Goal: Information Seeking & Learning: Find specific page/section

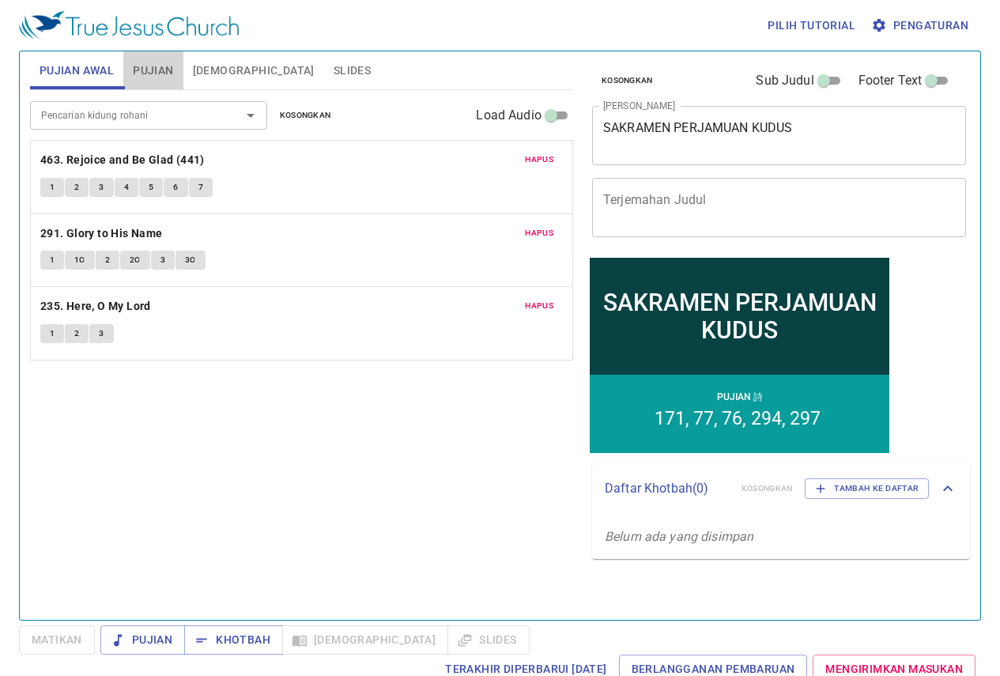
click at [149, 67] on span "Pujian" at bounding box center [153, 71] width 40 height 20
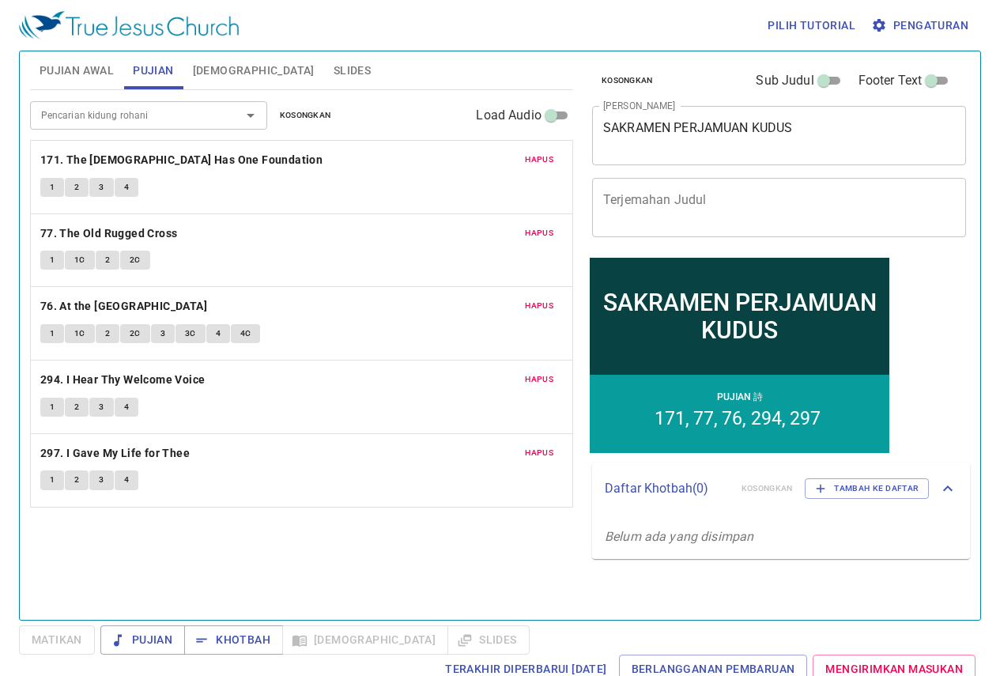
click at [115, 108] on input "Pencarian kidung rohani" at bounding box center [125, 115] width 181 height 18
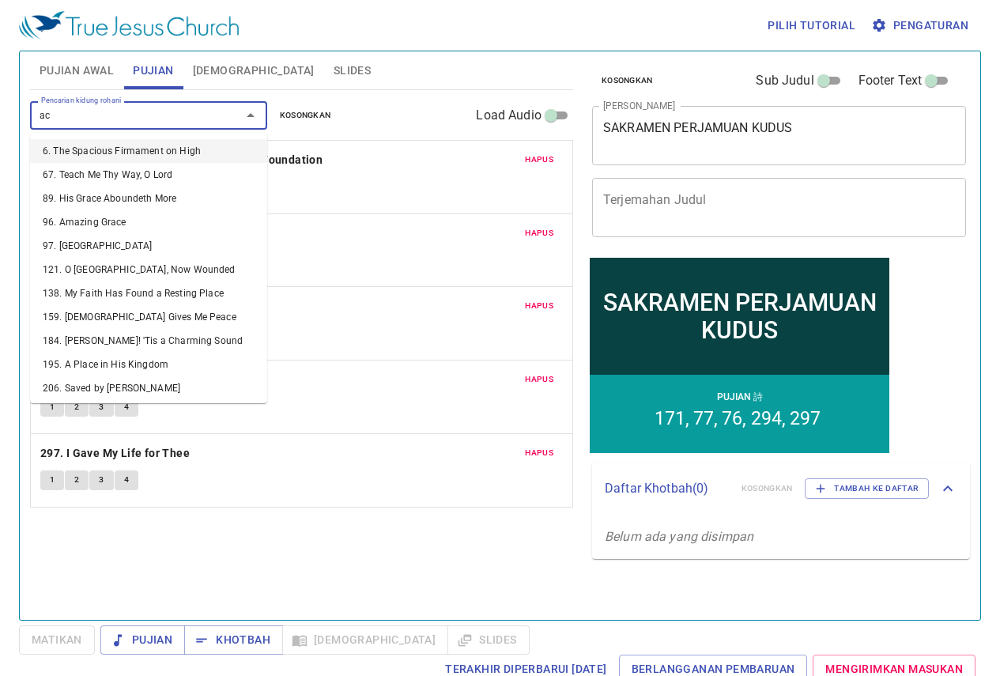
type input "acc"
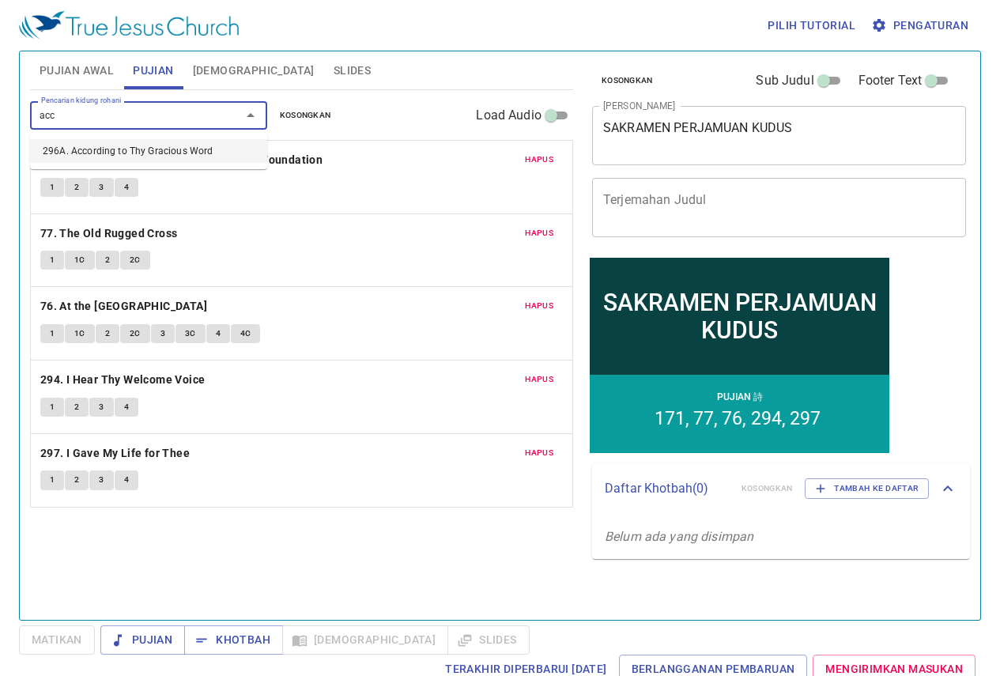
click at [118, 147] on li "296A. According to Thy Gracious Word" at bounding box center [148, 151] width 237 height 24
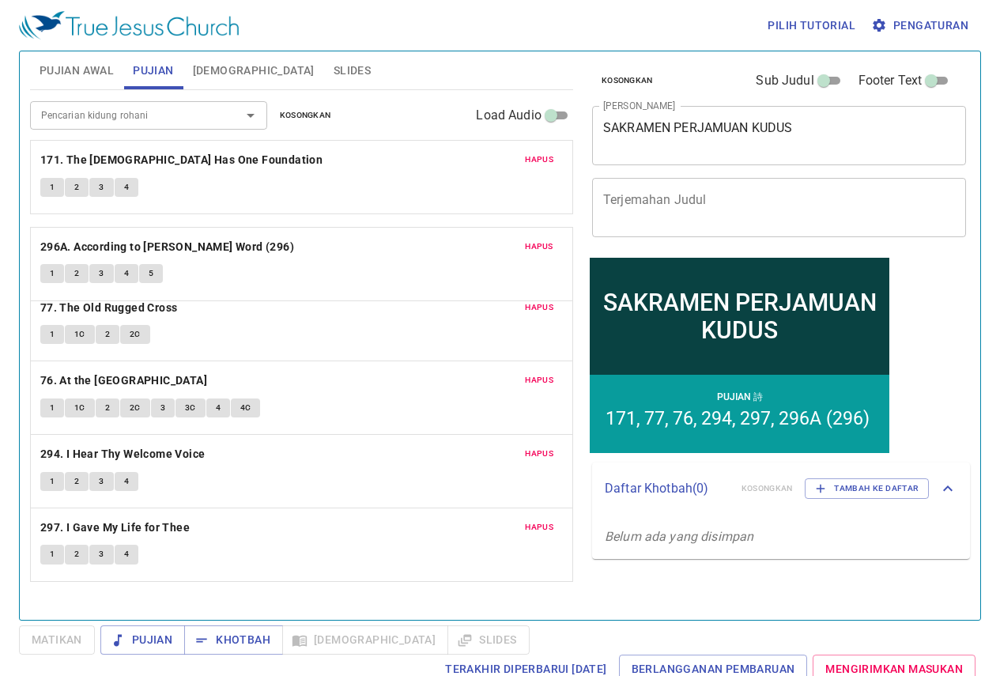
drag, startPoint x: 235, startPoint y: 522, endPoint x: 214, endPoint y: 225, distance: 297.3
click at [214, 225] on div "Hapus 171. The Church Has One Foundation 1 2 3 4 Hapus 77. The Old Rugged Cross…" at bounding box center [301, 360] width 543 height 440
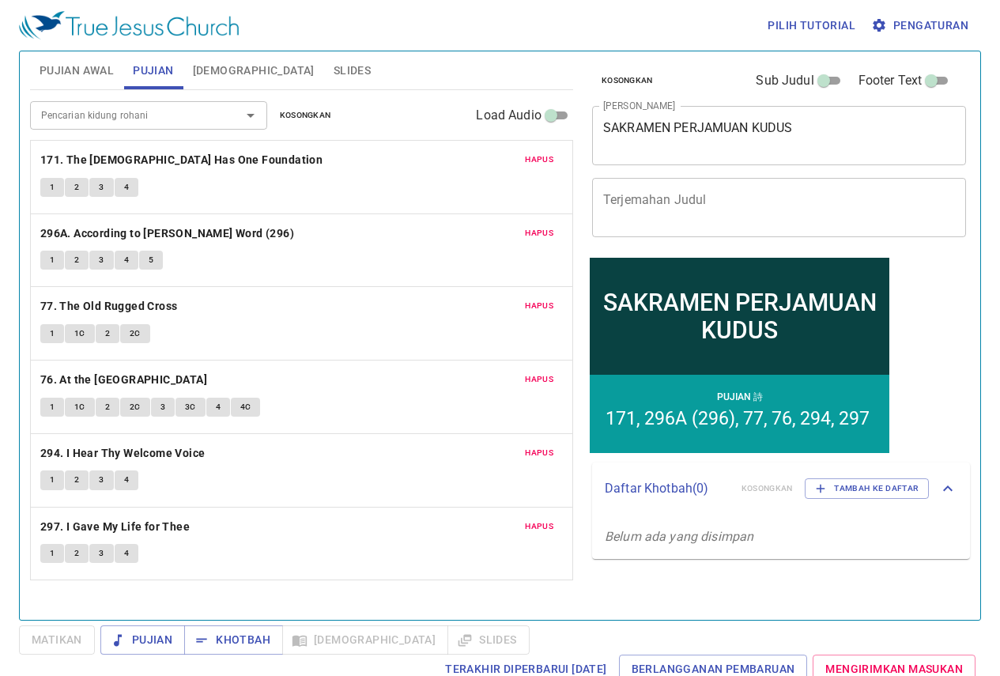
click at [232, 598] on div "Pencarian kidung rohani Pencarian kidung rohani Kosongkan Load Audio Hapus 171.…" at bounding box center [301, 348] width 543 height 516
click at [951, 28] on span "Pengaturan" at bounding box center [922, 26] width 94 height 20
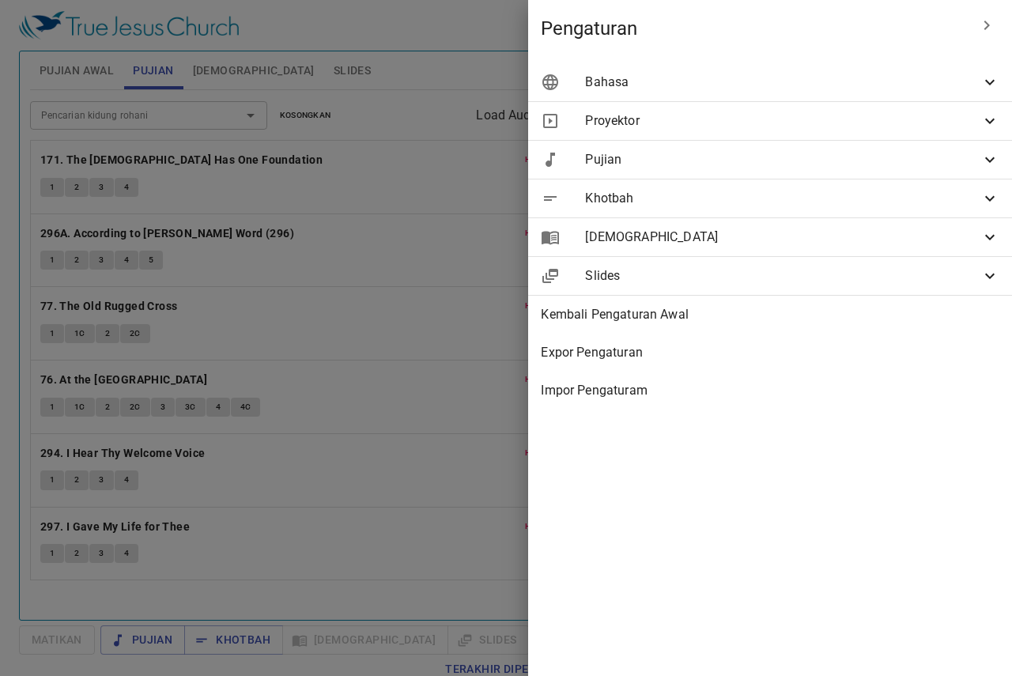
click at [761, 81] on span "Bahasa" at bounding box center [782, 82] width 395 height 19
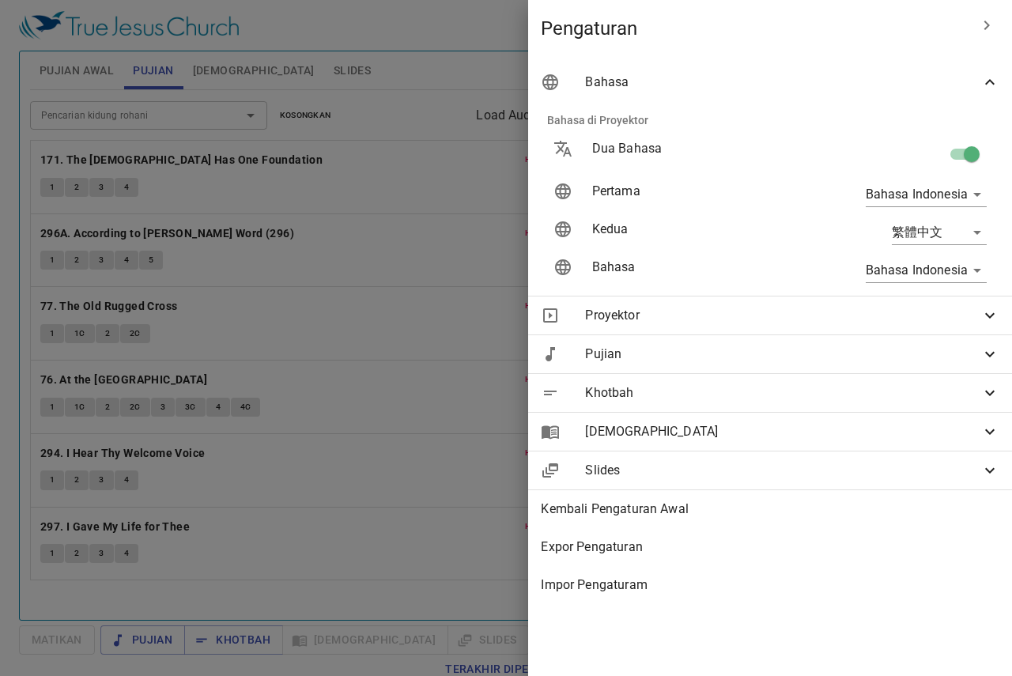
click at [970, 151] on input "checkbox" at bounding box center [972, 157] width 90 height 30
checkbox input "false"
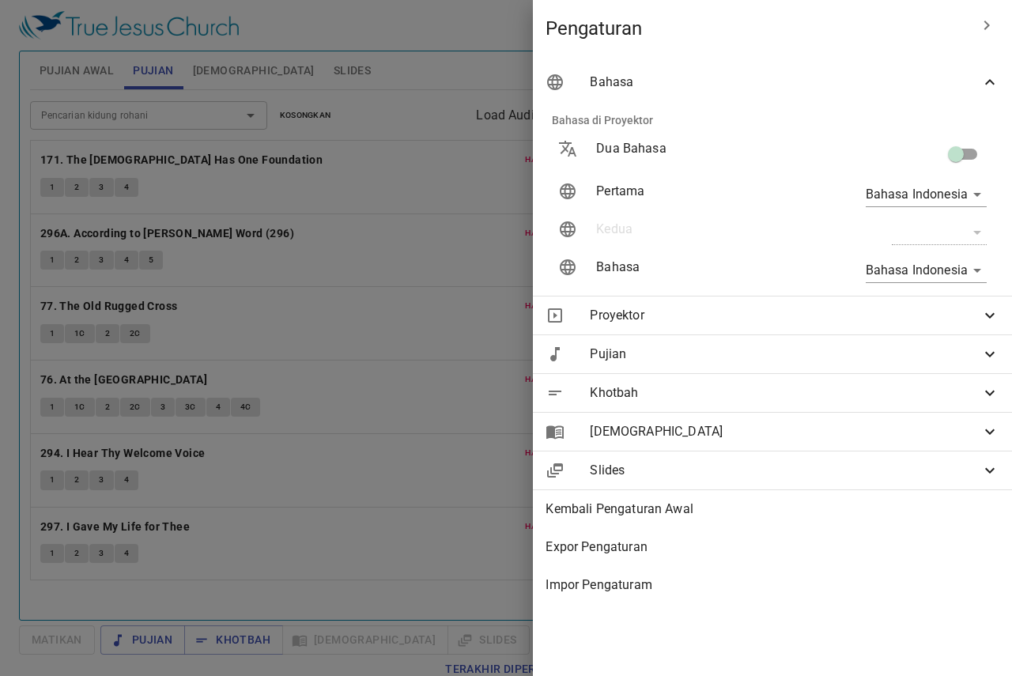
click at [497, 295] on div at bounding box center [506, 338] width 1012 height 676
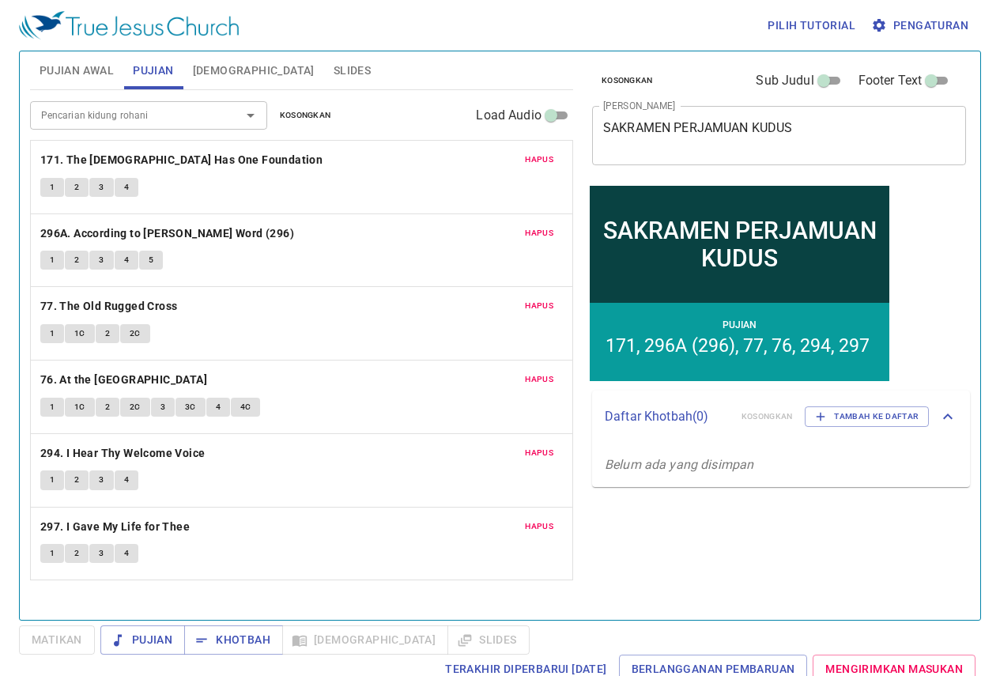
click at [734, 558] on div "Kosongkan Sub Judul Footer Text Judul Khotbah SAKRAMEN PERJAMUAN KUDUS x Judul …" at bounding box center [778, 329] width 397 height 569
click at [57, 64] on span "Pujian Awal" at bounding box center [77, 71] width 74 height 20
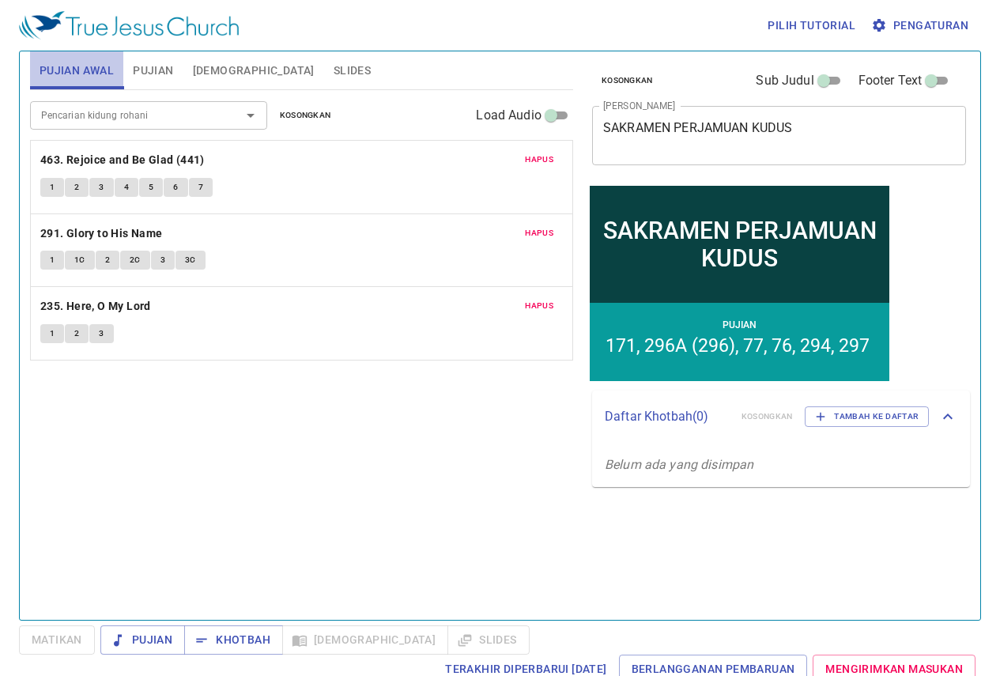
click at [63, 59] on button "Pujian Awal" at bounding box center [76, 70] width 93 height 38
click at [334, 67] on span "Slides" at bounding box center [352, 71] width 37 height 20
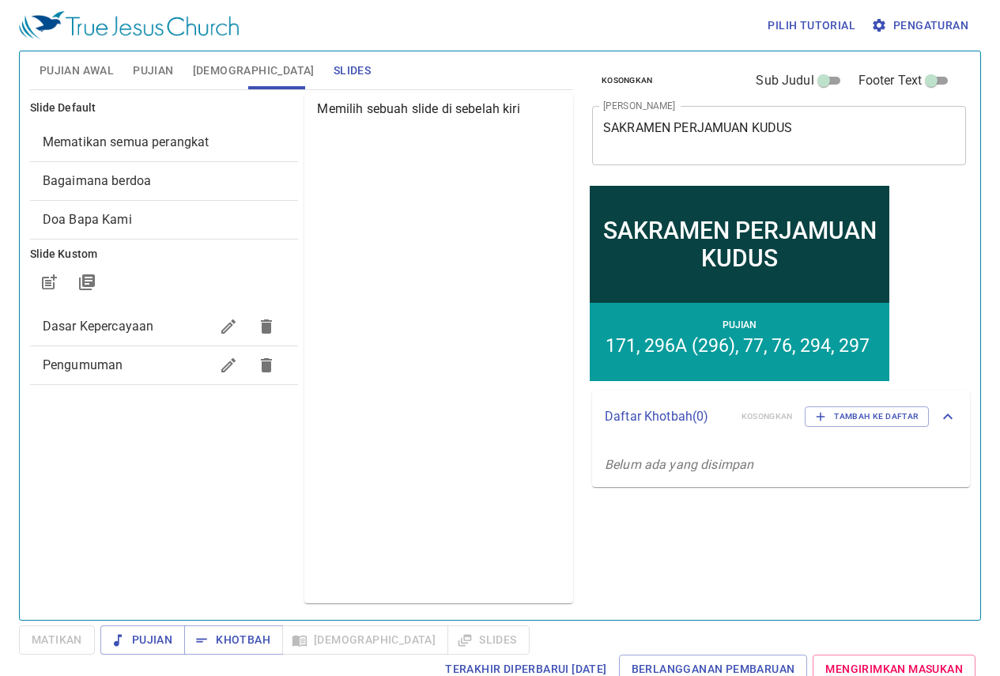
click at [116, 143] on span "Mematikan semua perangkat" at bounding box center [126, 141] width 167 height 15
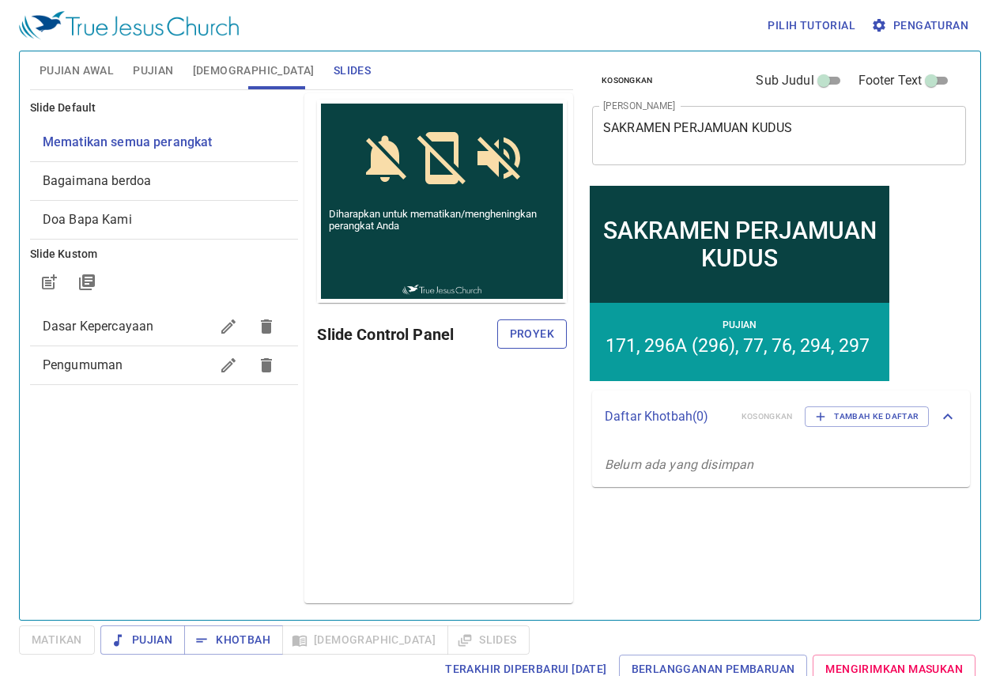
click at [524, 334] on span "Proyek" at bounding box center [532, 334] width 44 height 20
click at [404, 486] on div "Pratinjau Slide Control Panel" at bounding box center [438, 348] width 269 height 510
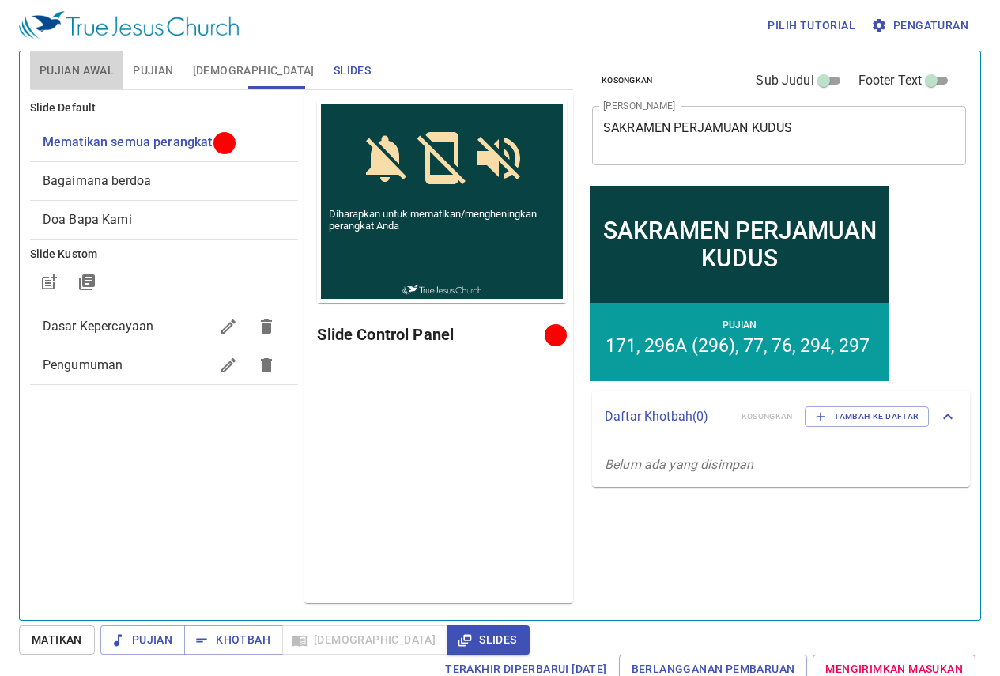
click at [93, 59] on button "Pujian Awal" at bounding box center [76, 70] width 93 height 38
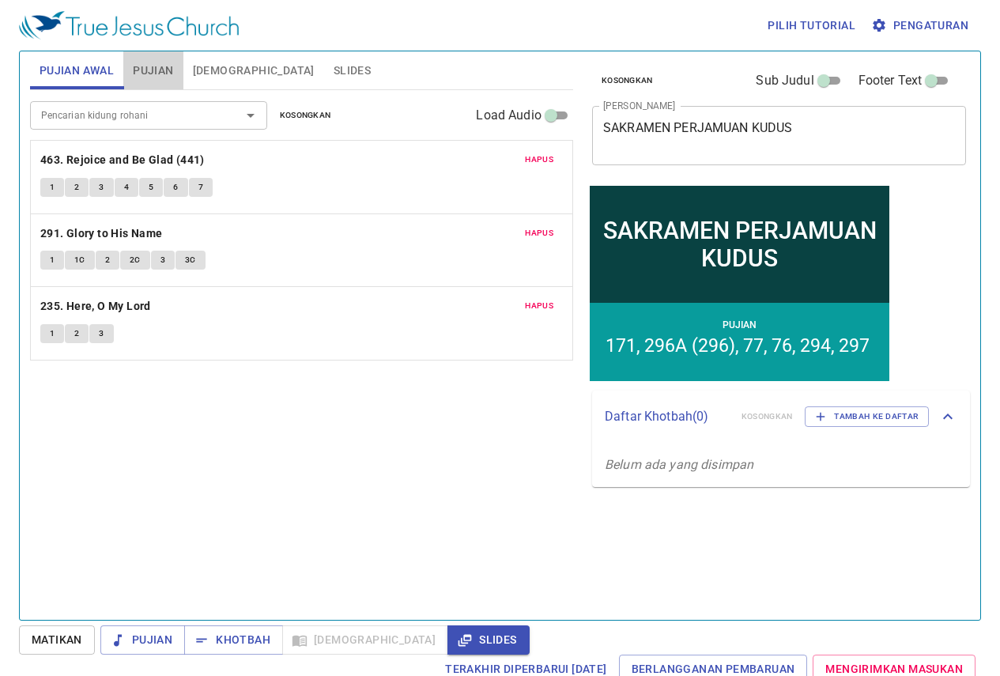
click at [146, 61] on span "Pujian" at bounding box center [153, 71] width 40 height 20
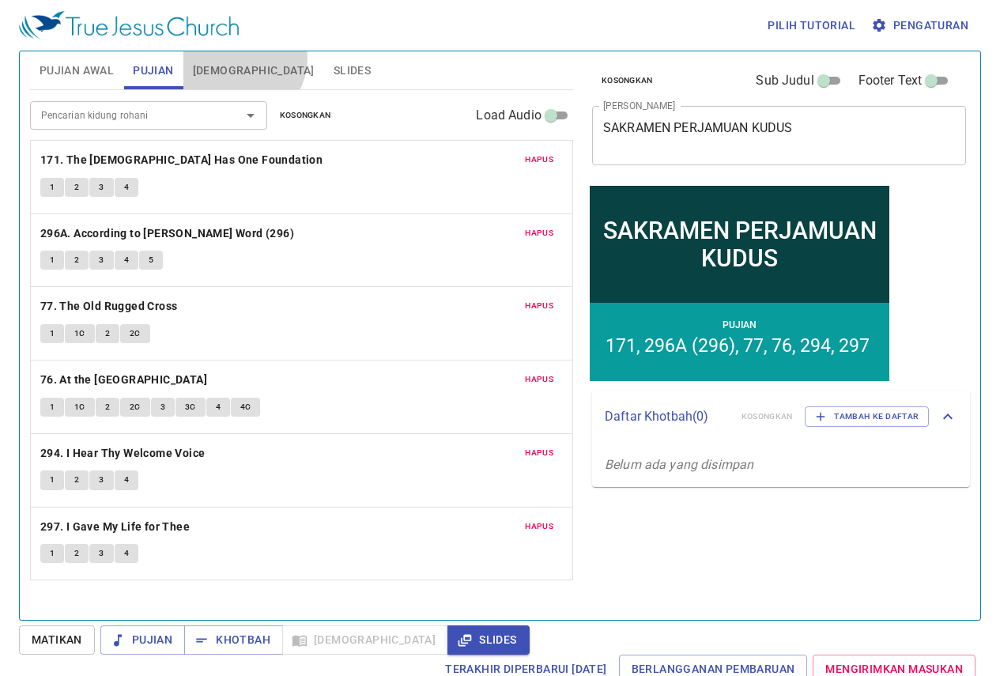
click at [241, 59] on button "[DEMOGRAPHIC_DATA]" at bounding box center [253, 70] width 141 height 38
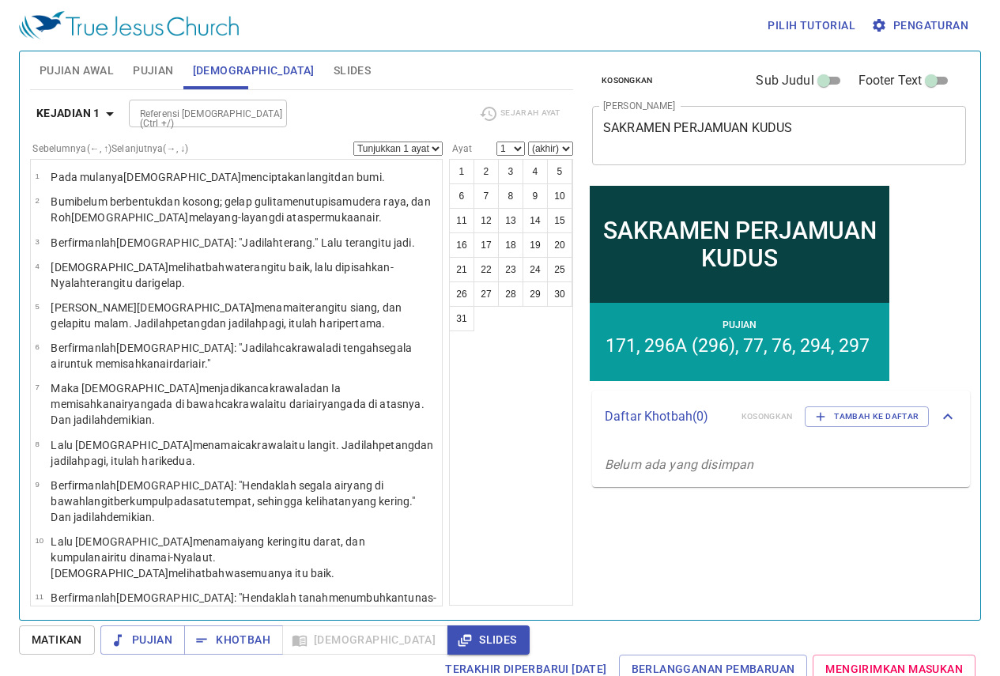
drag, startPoint x: 45, startPoint y: 62, endPoint x: 131, endPoint y: 59, distance: 86.2
click at [51, 62] on span "Pujian Awal" at bounding box center [77, 71] width 74 height 20
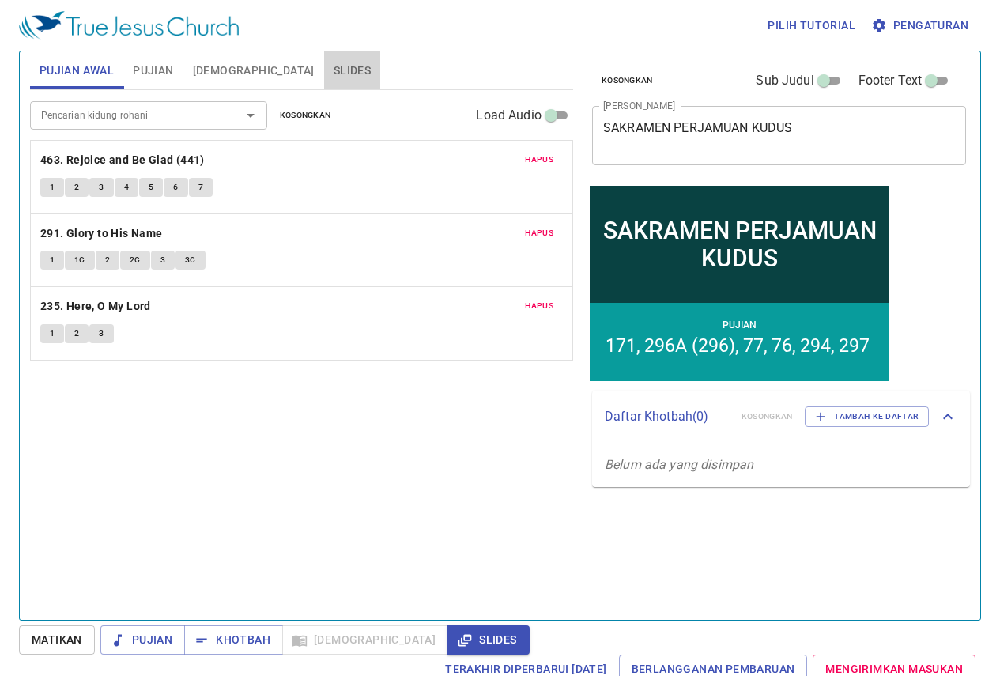
click at [334, 63] on span "Slides" at bounding box center [352, 71] width 37 height 20
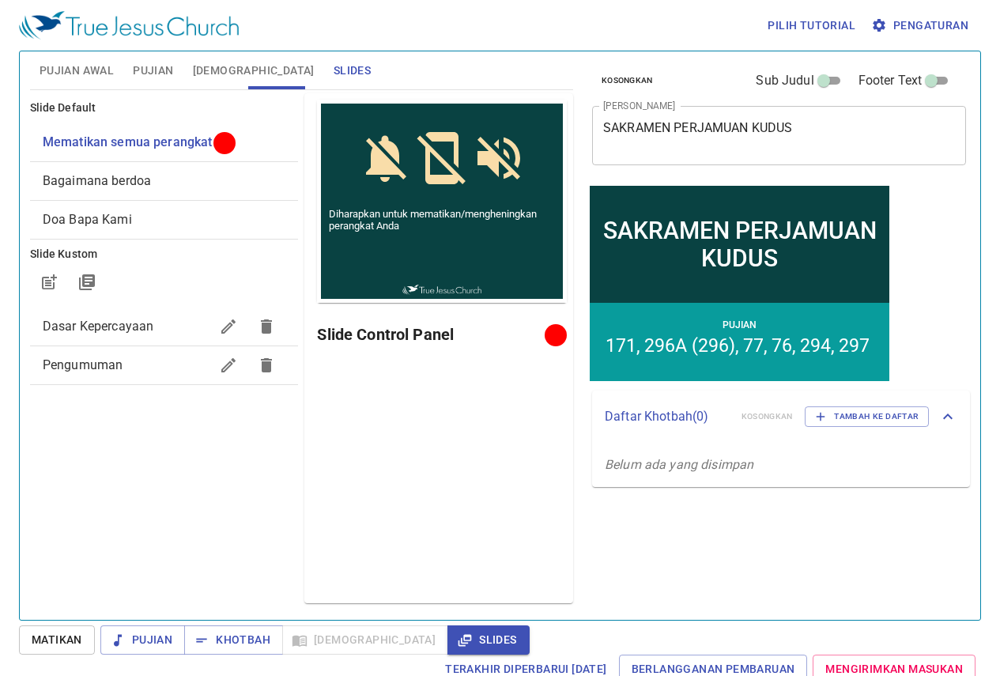
click at [117, 176] on span "Bagaimana berdoa" at bounding box center [97, 180] width 108 height 15
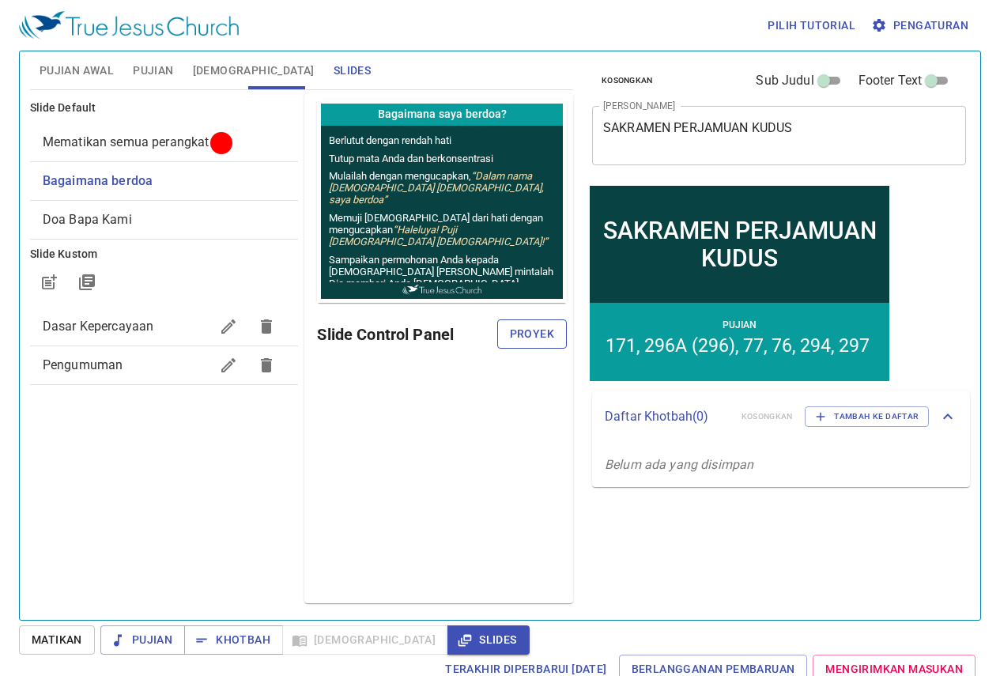
click at [555, 343] on button "Proyek" at bounding box center [532, 333] width 70 height 29
click at [301, 466] on div "Pratinjau Slide Control Panel" at bounding box center [438, 348] width 275 height 516
click at [88, 74] on span "Pujian Awal" at bounding box center [77, 71] width 74 height 20
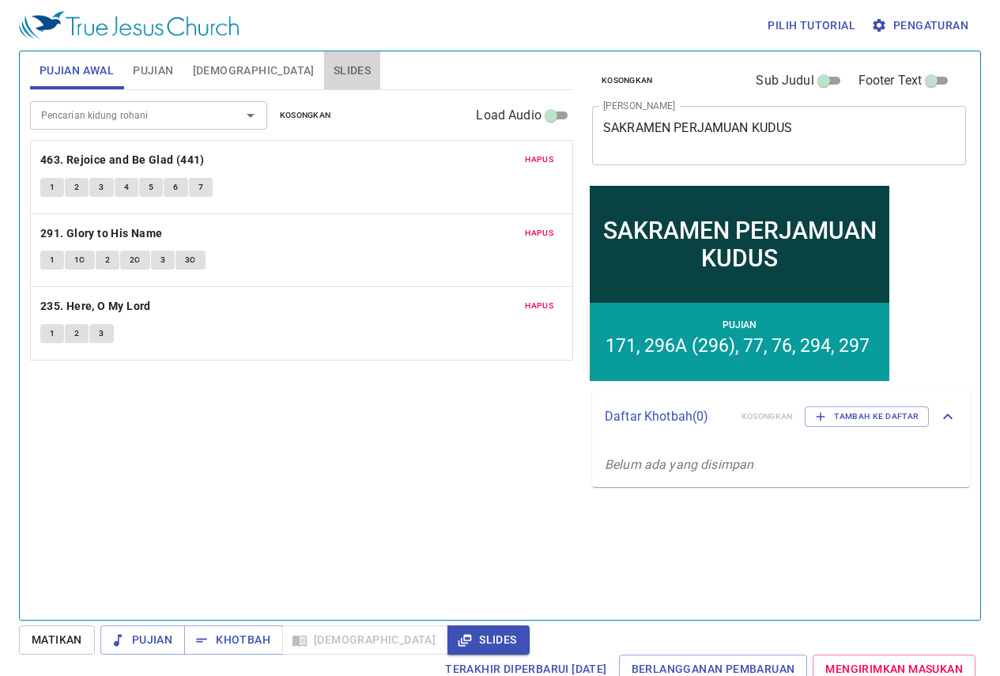
click at [324, 59] on button "Slides" at bounding box center [352, 70] width 56 height 38
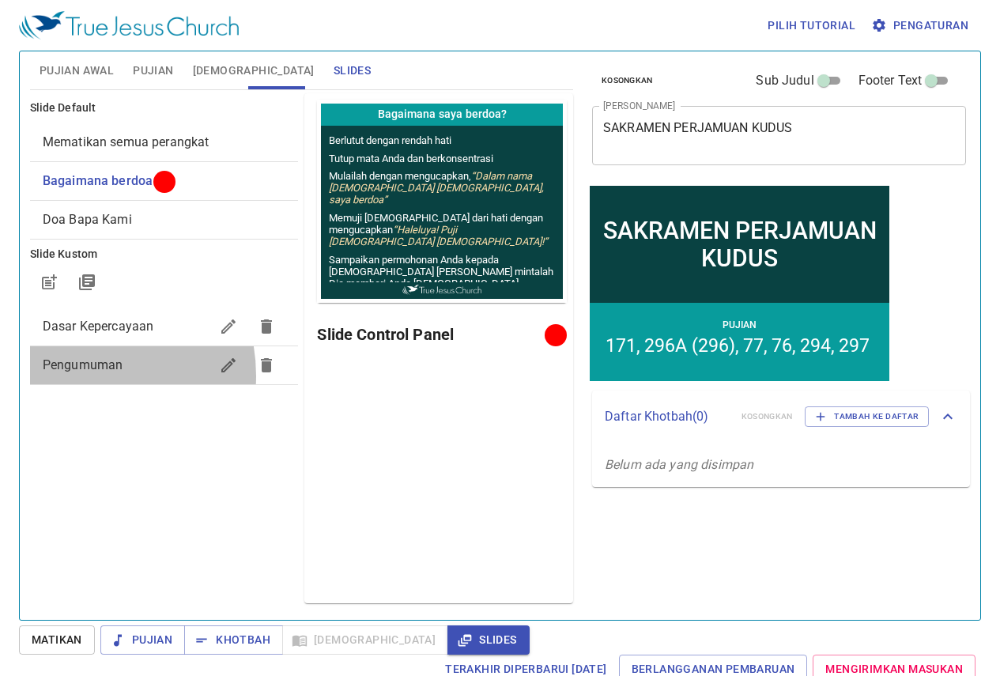
click at [79, 376] on div "Pengumuman" at bounding box center [164, 365] width 269 height 38
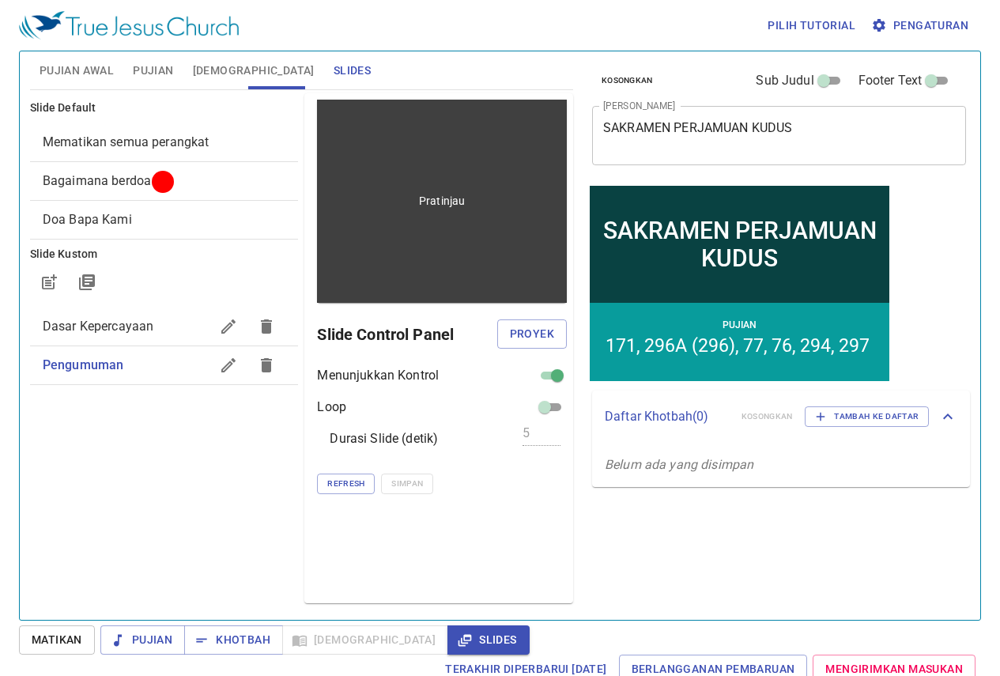
click at [421, 204] on p "Pratinjau" at bounding box center [442, 201] width 46 height 16
click at [422, 199] on p "Pratinjau" at bounding box center [442, 201] width 46 height 16
click at [500, 289] on div "Pratinjau" at bounding box center [442, 201] width 250 height 203
click at [365, 293] on div "Pratinjau" at bounding box center [442, 201] width 250 height 203
click at [395, 197] on div "Pratinjau" at bounding box center [442, 201] width 250 height 203
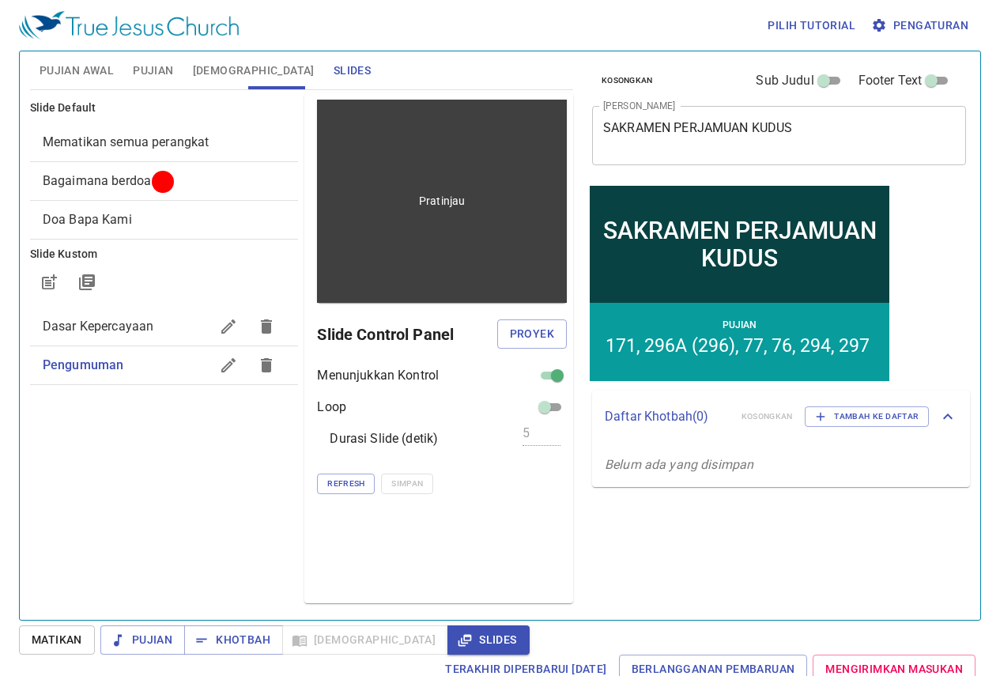
click at [419, 202] on p "Pratinjau" at bounding box center [442, 201] width 46 height 16
drag, startPoint x: 411, startPoint y: 198, endPoint x: 426, endPoint y: 203, distance: 15.8
click at [419, 198] on p "Pratinjau" at bounding box center [442, 201] width 46 height 16
click at [439, 234] on div "Pratinjau" at bounding box center [442, 201] width 250 height 203
click at [354, 288] on div "Pratinjau" at bounding box center [442, 201] width 250 height 203
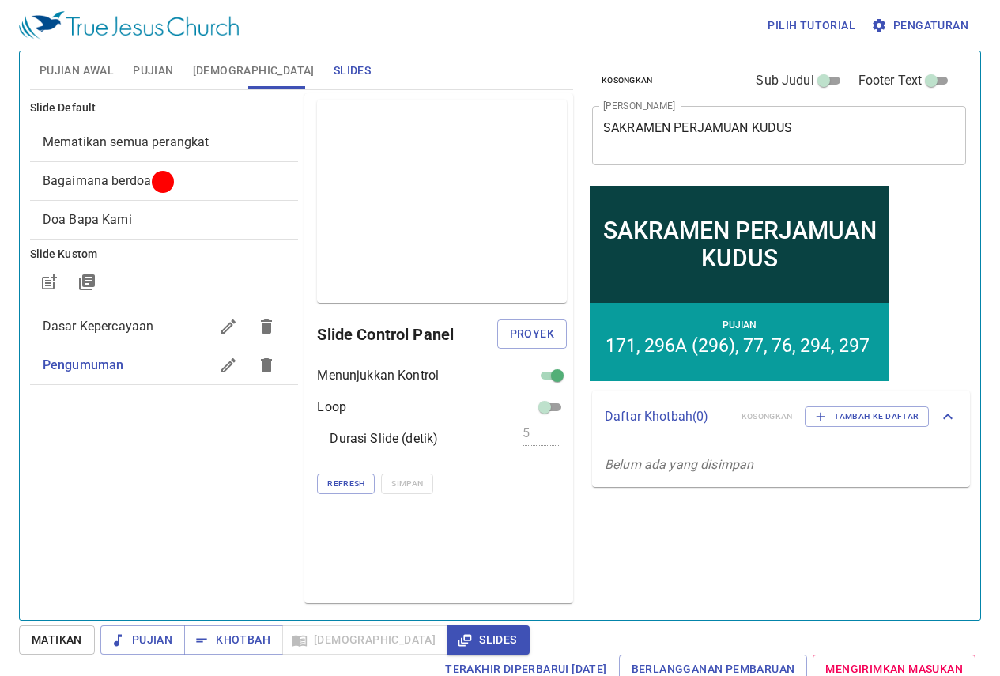
click at [87, 373] on span "Pengumuman" at bounding box center [127, 365] width 168 height 19
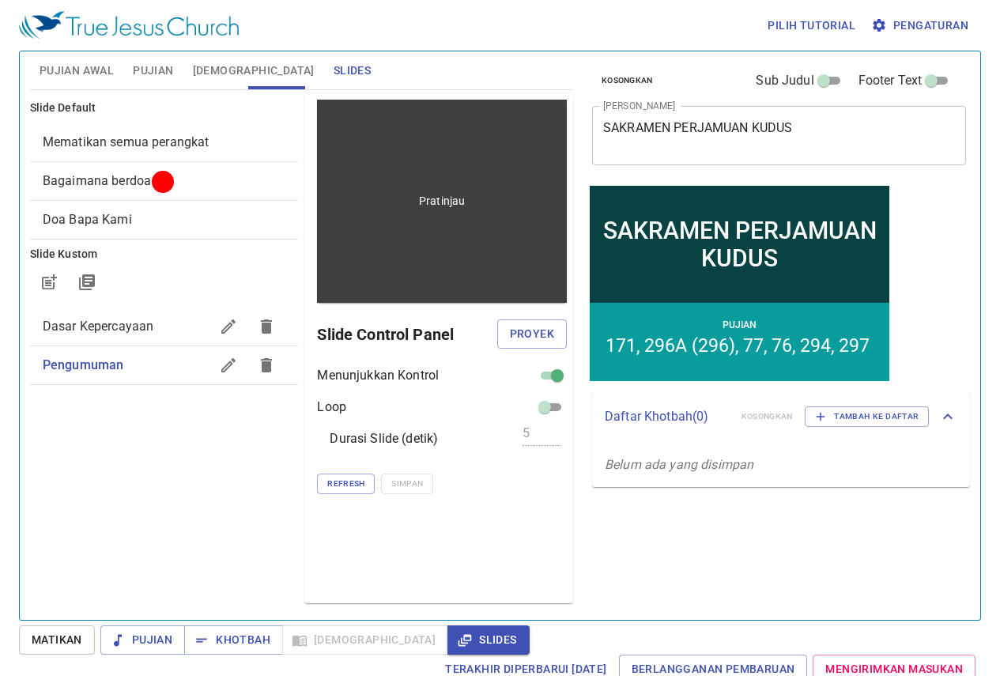
click at [335, 279] on div "Pratinjau" at bounding box center [442, 201] width 250 height 203
click at [433, 164] on div "Pratinjau" at bounding box center [442, 201] width 250 height 203
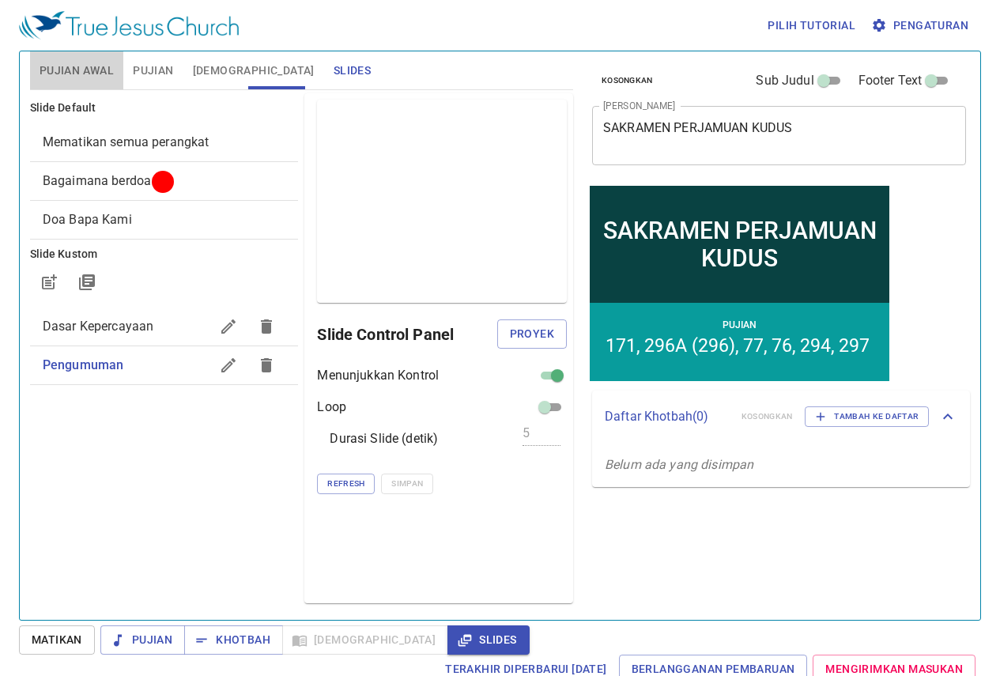
click at [81, 65] on span "Pujian Awal" at bounding box center [77, 71] width 74 height 20
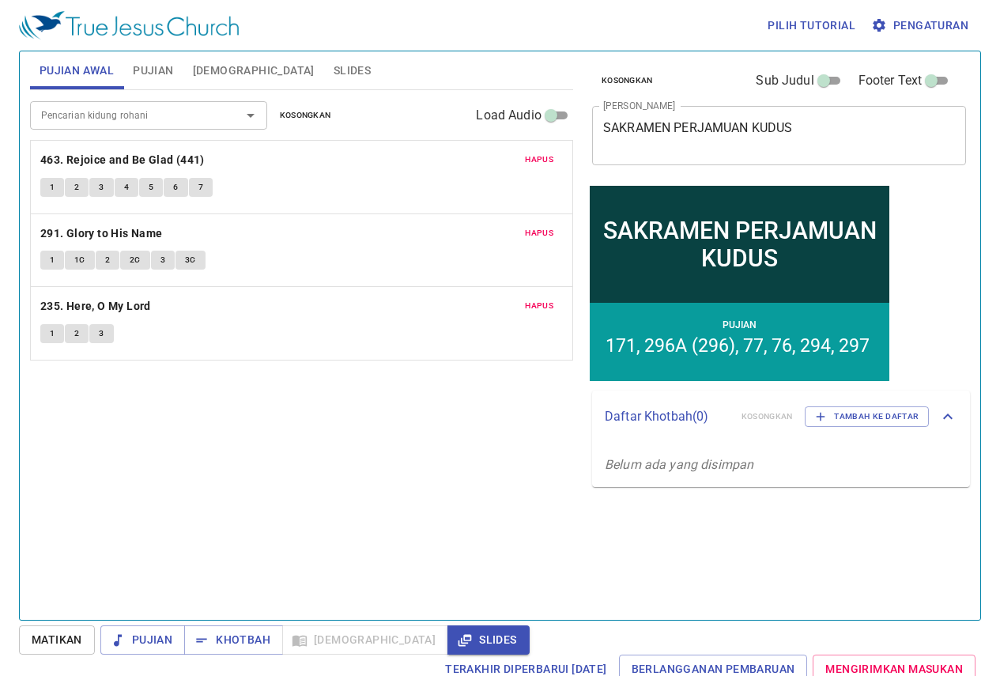
click at [84, 72] on span "Pujian Awal" at bounding box center [77, 71] width 74 height 20
click at [96, 66] on span "Pujian Awal" at bounding box center [77, 71] width 74 height 20
click at [93, 157] on b "463. Rejoice and Be Glad (441)" at bounding box center [122, 160] width 164 height 20
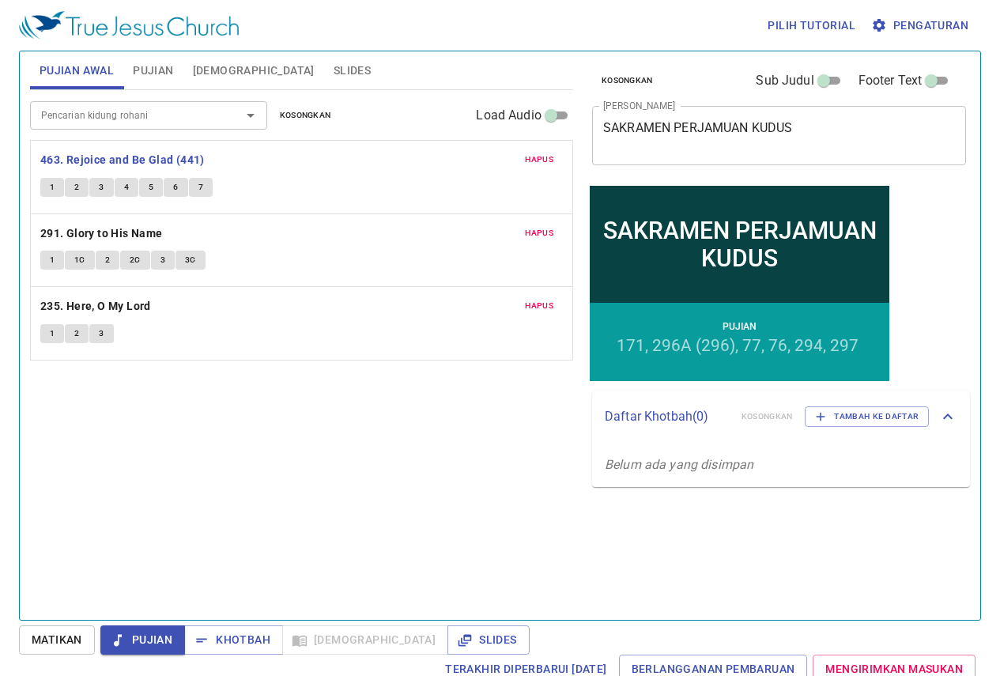
click at [304, 467] on div "Pencarian kidung rohani Pencarian kidung rohani Kosongkan Load Audio Hapus 463.…" at bounding box center [301, 348] width 543 height 516
click at [53, 181] on span "1" at bounding box center [52, 187] width 5 height 14
click at [93, 229] on b "291. Glory to His Name" at bounding box center [101, 234] width 123 height 20
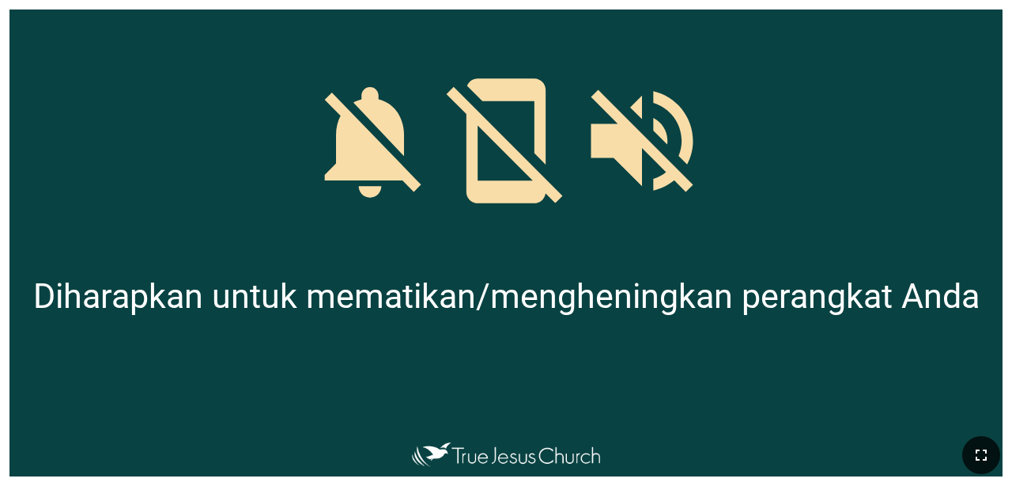
click at [632, 442] on button "button" at bounding box center [981, 455] width 38 height 38
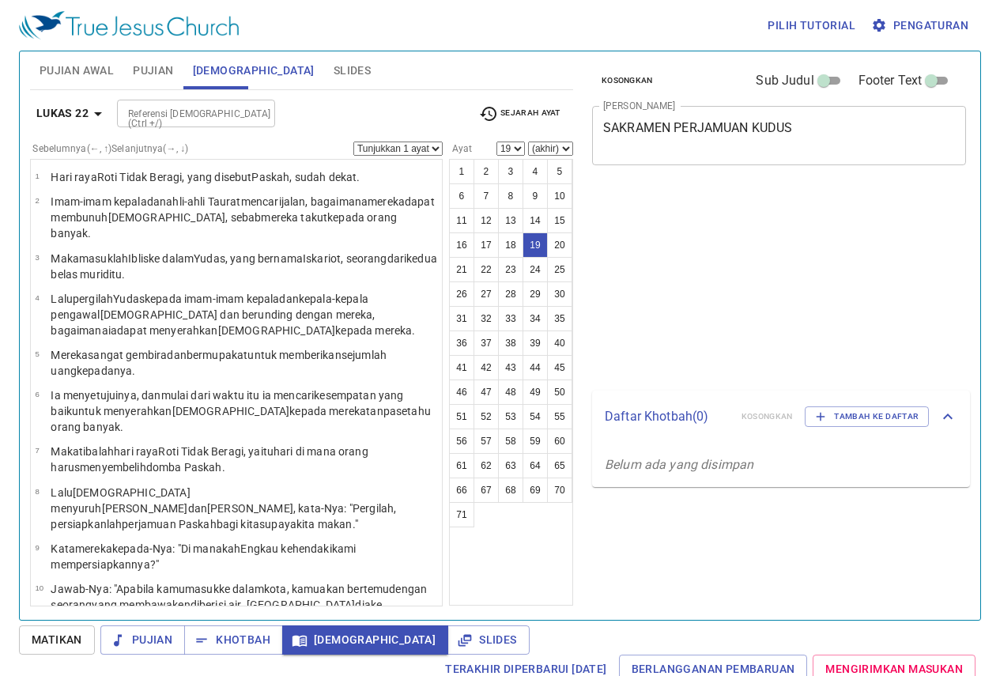
select select "19"
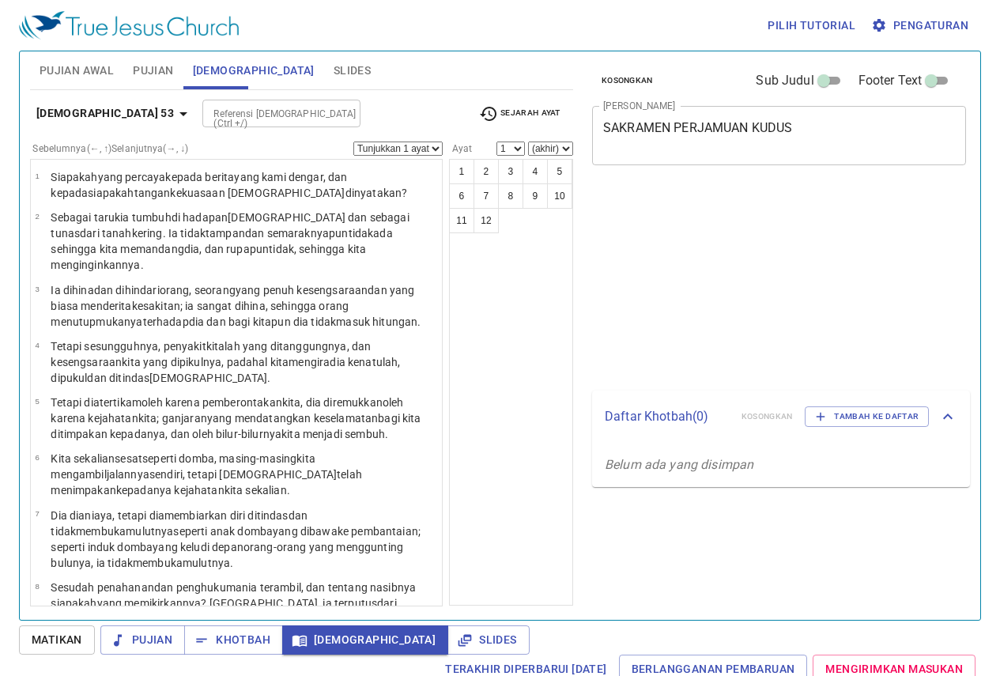
scroll to position [7, 0]
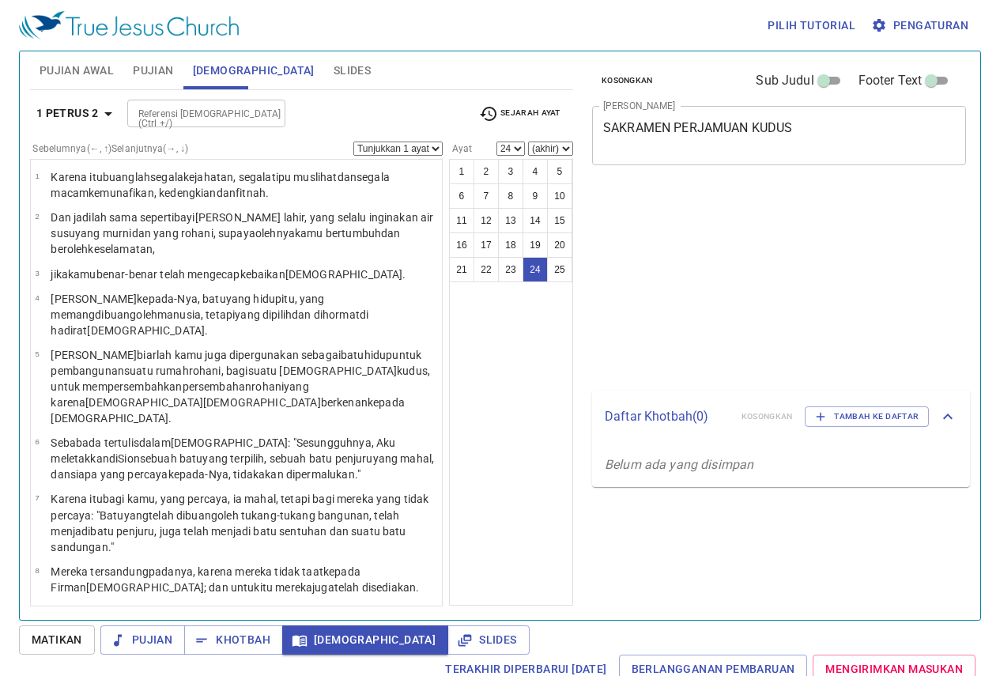
select select "24"
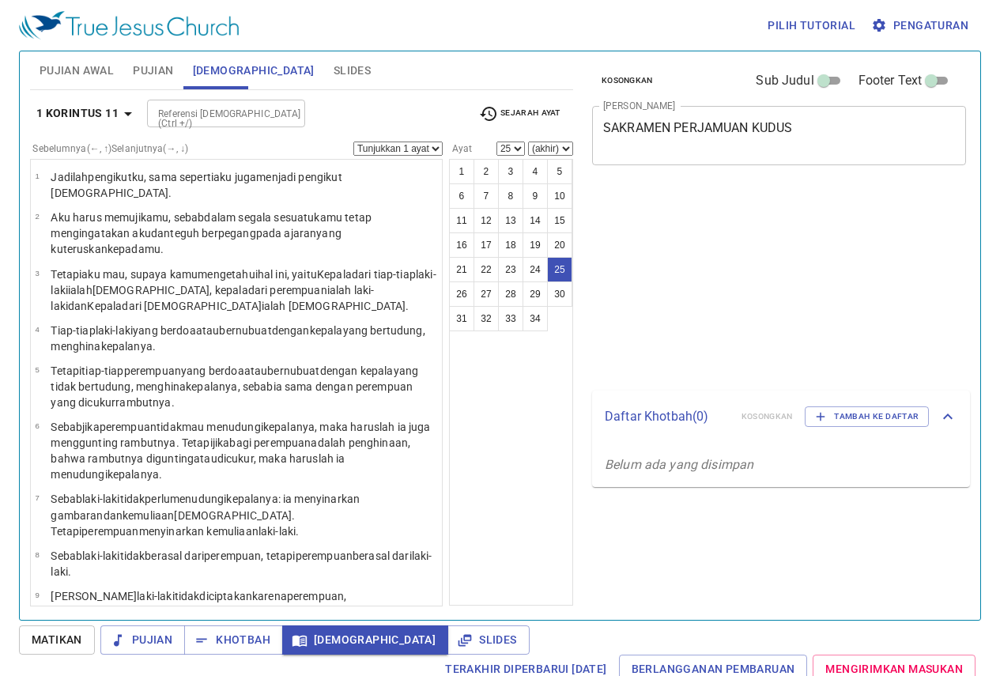
select select "25"
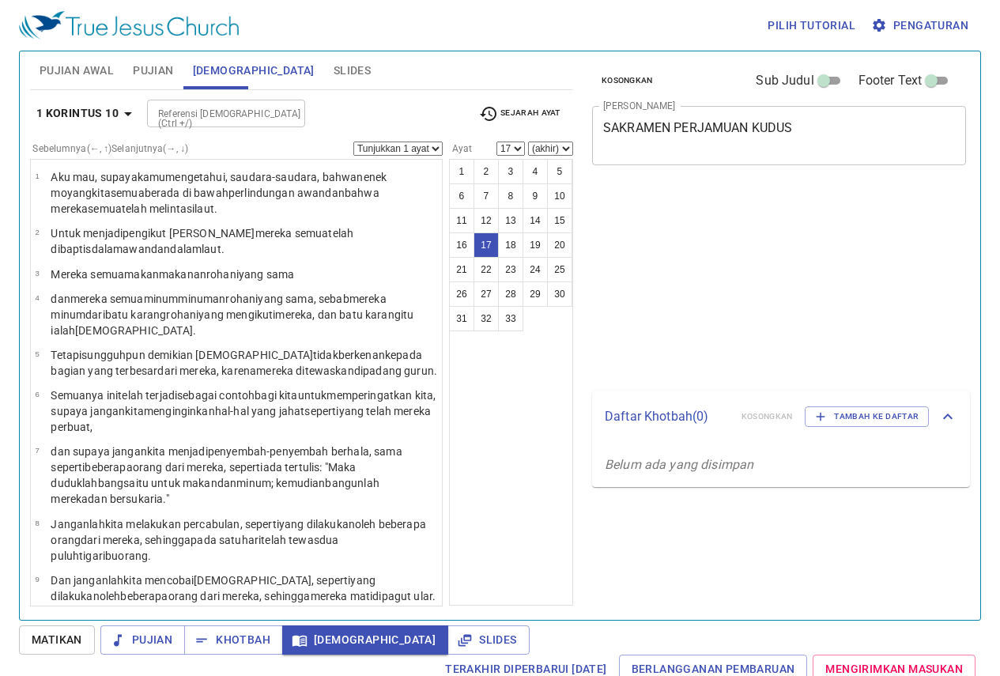
select select "17"
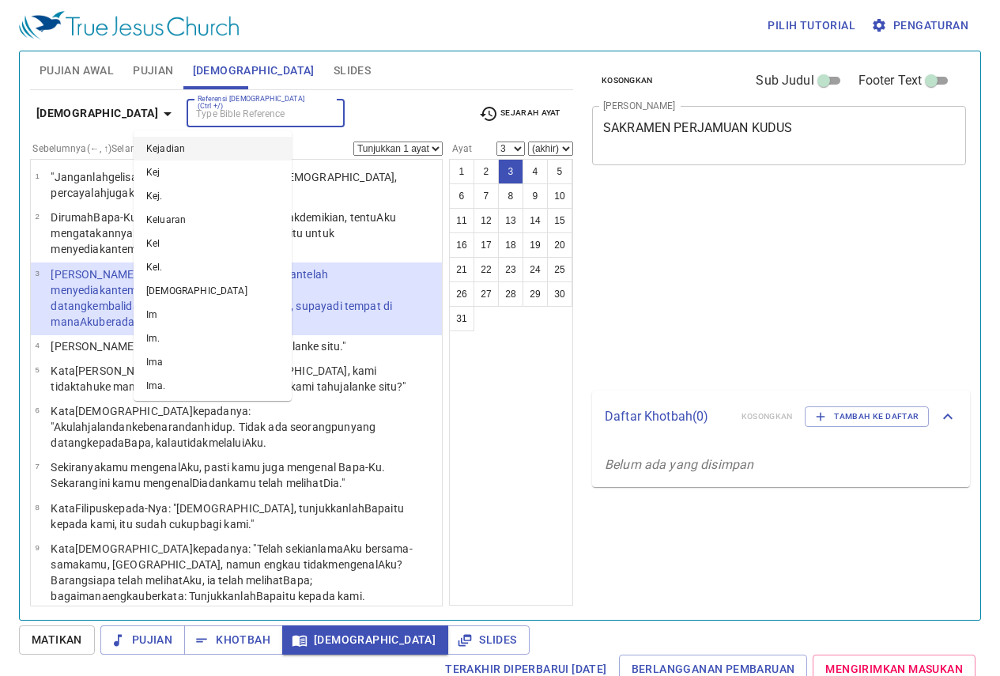
select select "3"
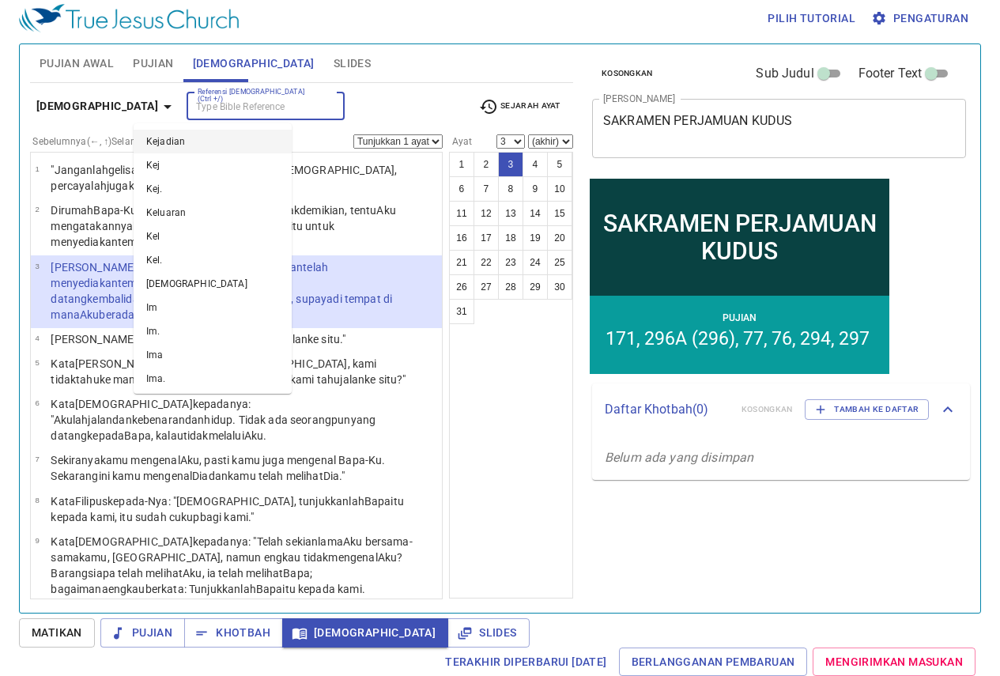
click at [441, 66] on div "Pujian Awal Pujian Alkitab Slides" at bounding box center [301, 63] width 543 height 38
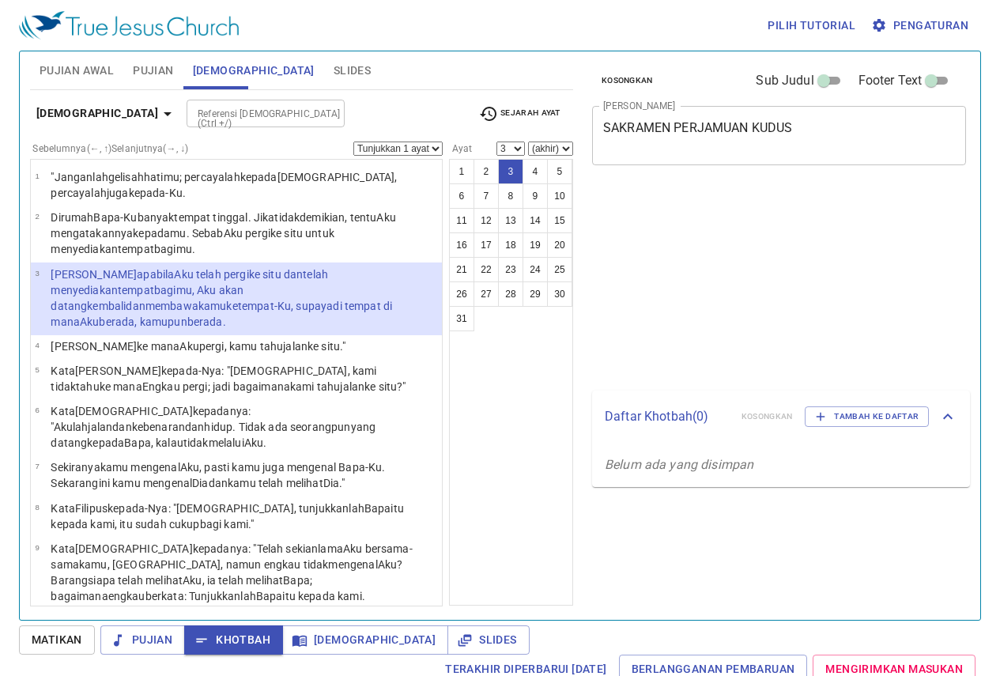
select select "3"
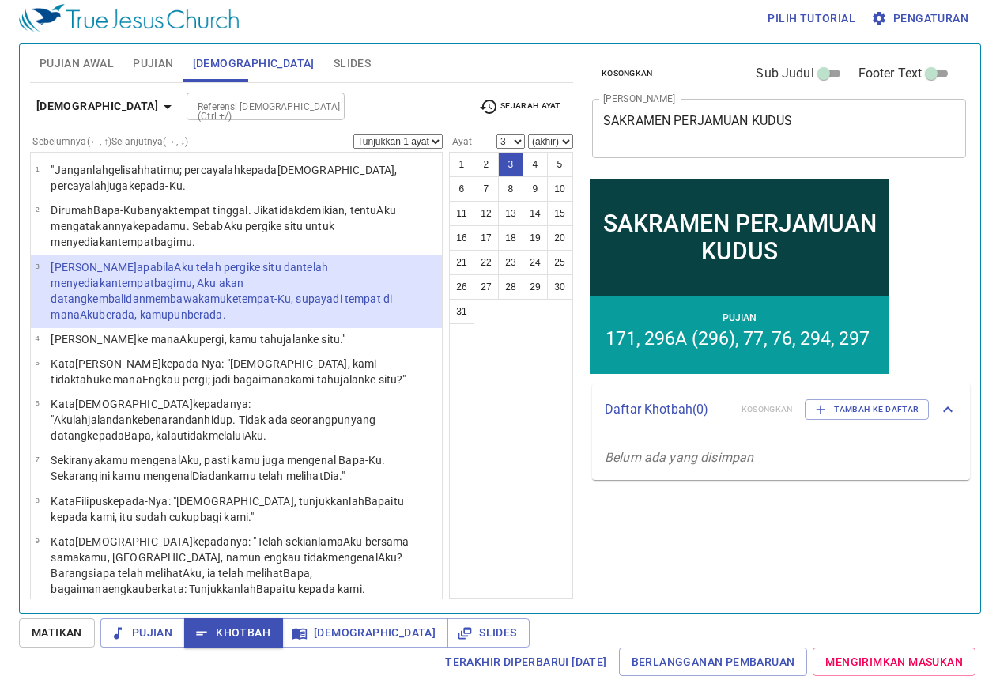
scroll to position [7, 0]
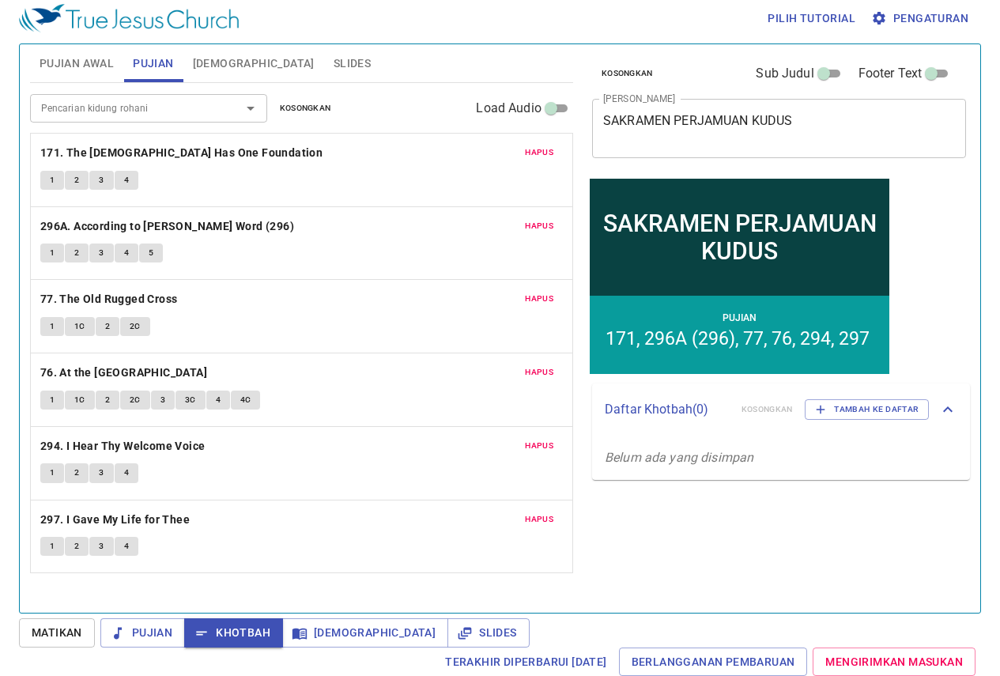
scroll to position [7, 0]
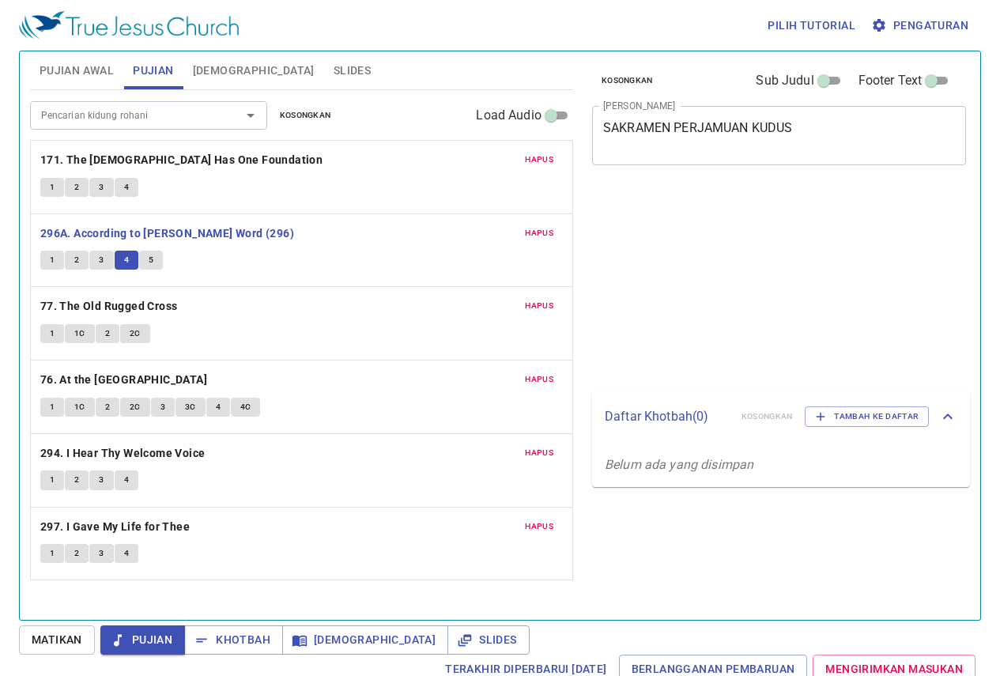
scroll to position [7, 0]
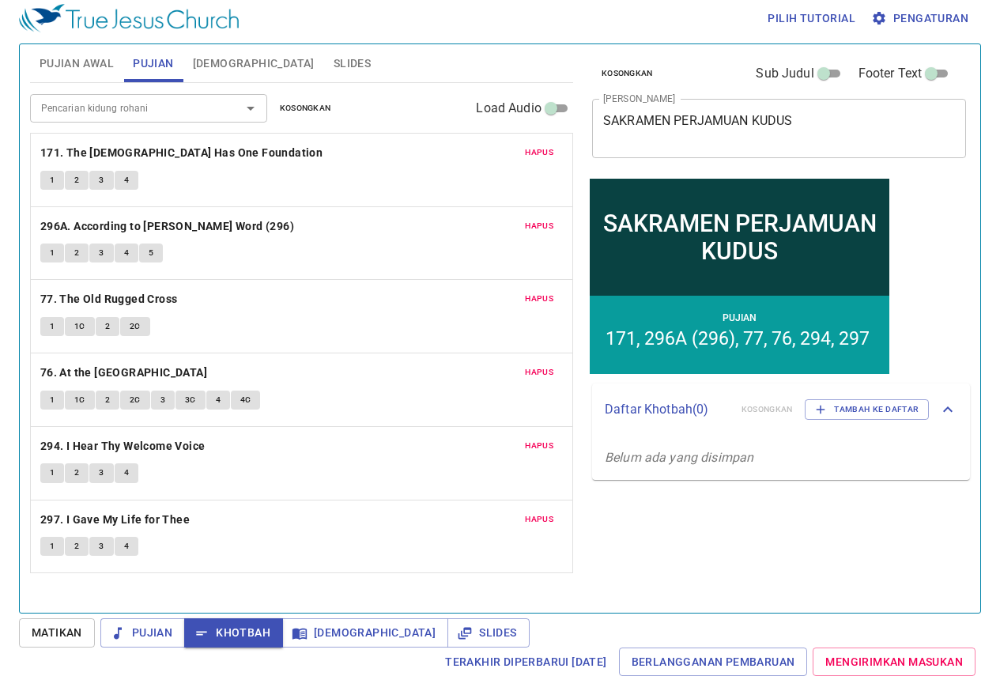
scroll to position [7, 0]
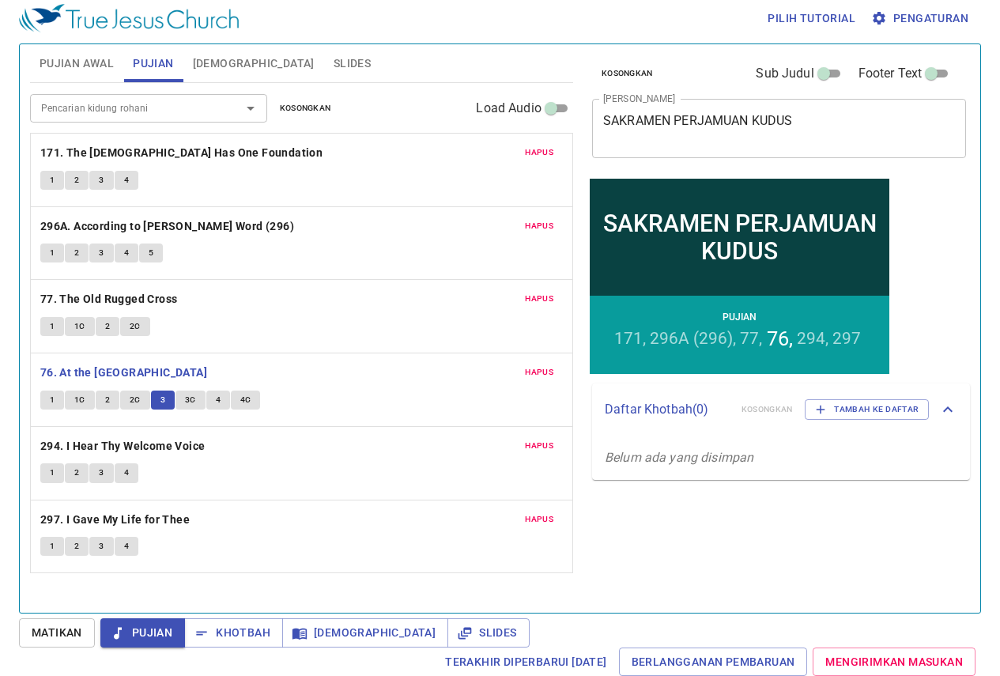
scroll to position [7, 0]
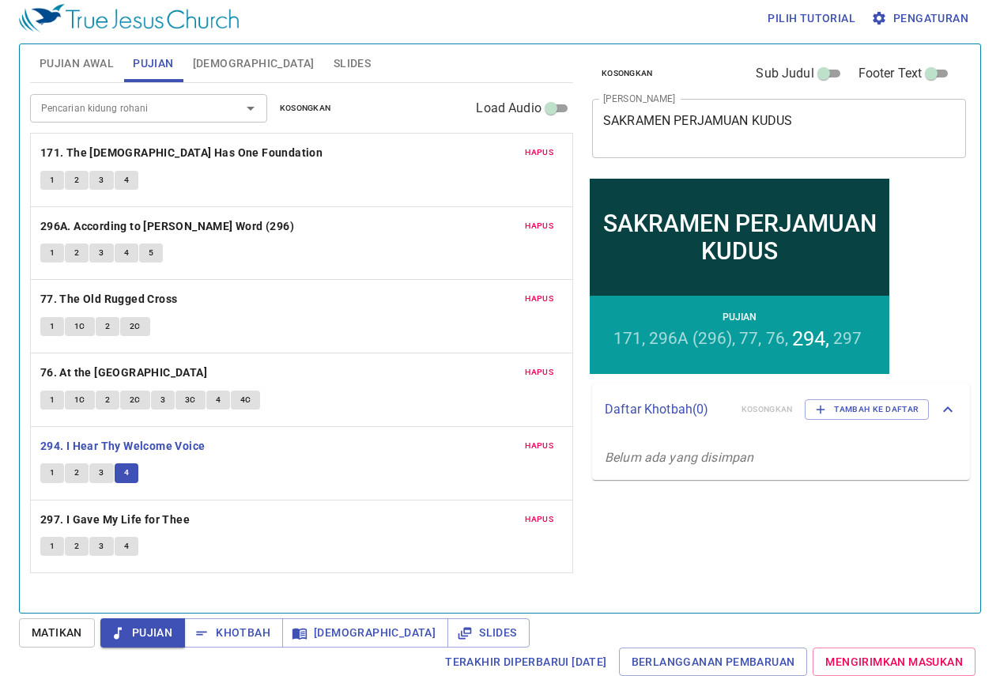
scroll to position [7, 0]
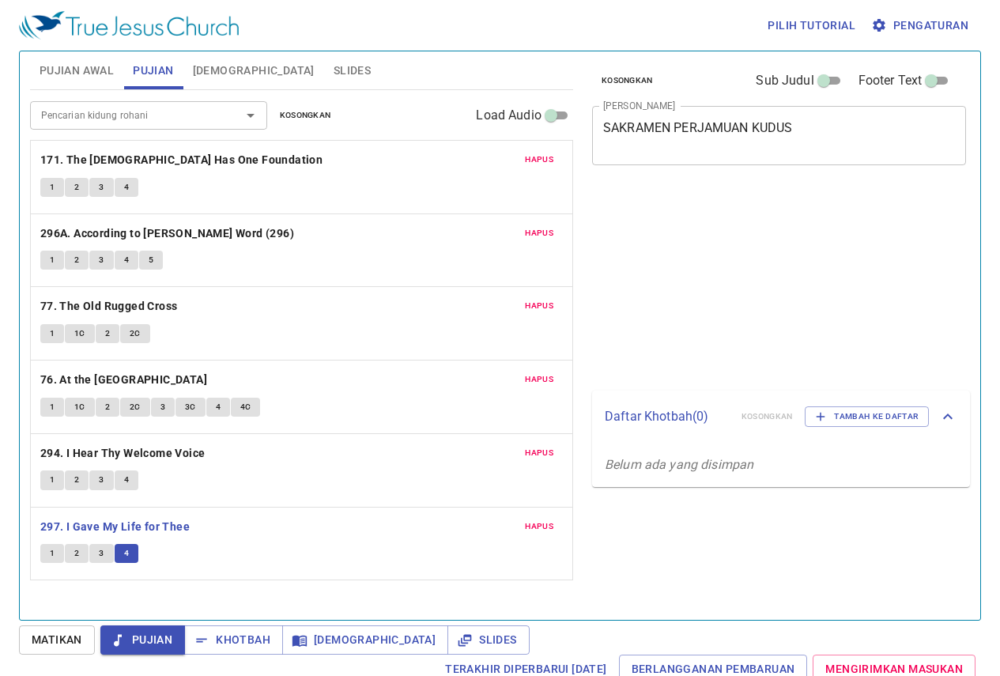
scroll to position [7, 0]
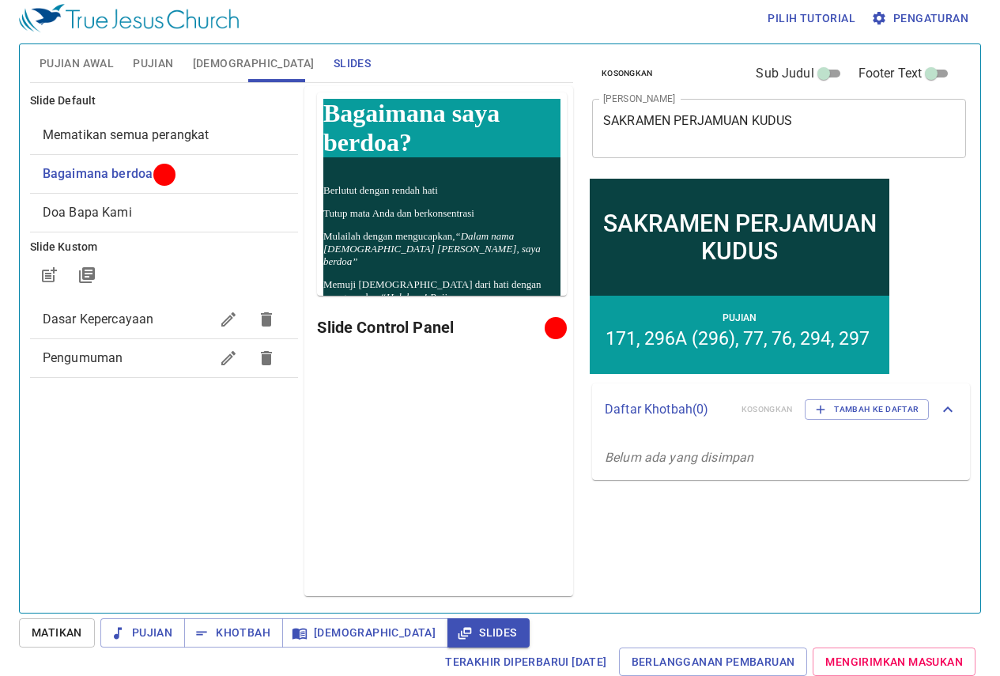
scroll to position [7, 0]
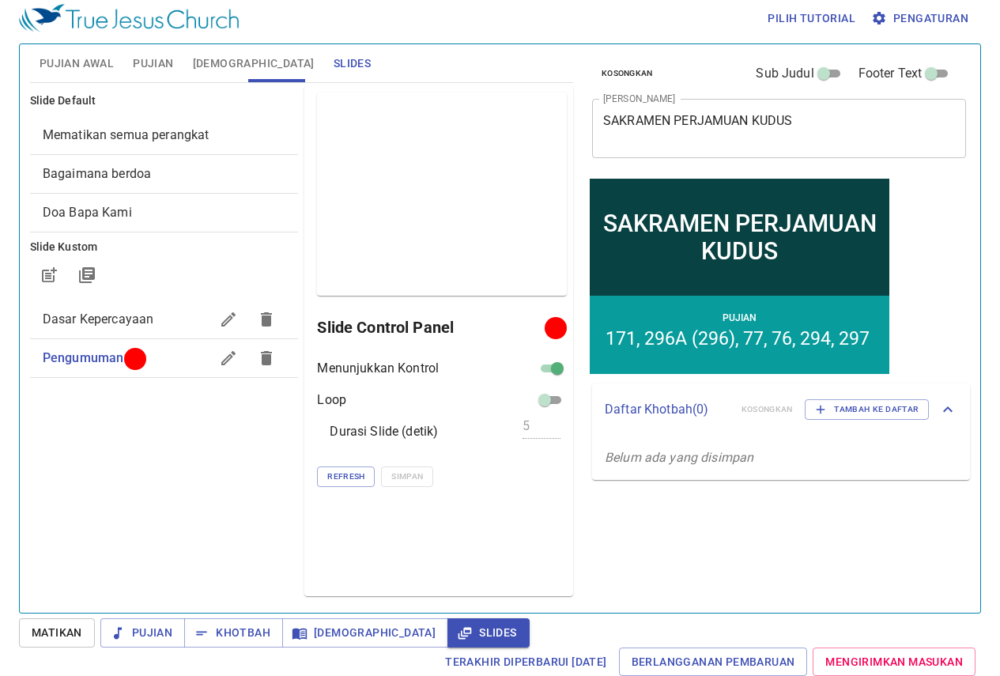
scroll to position [7, 0]
